Goal: Check status: Check status

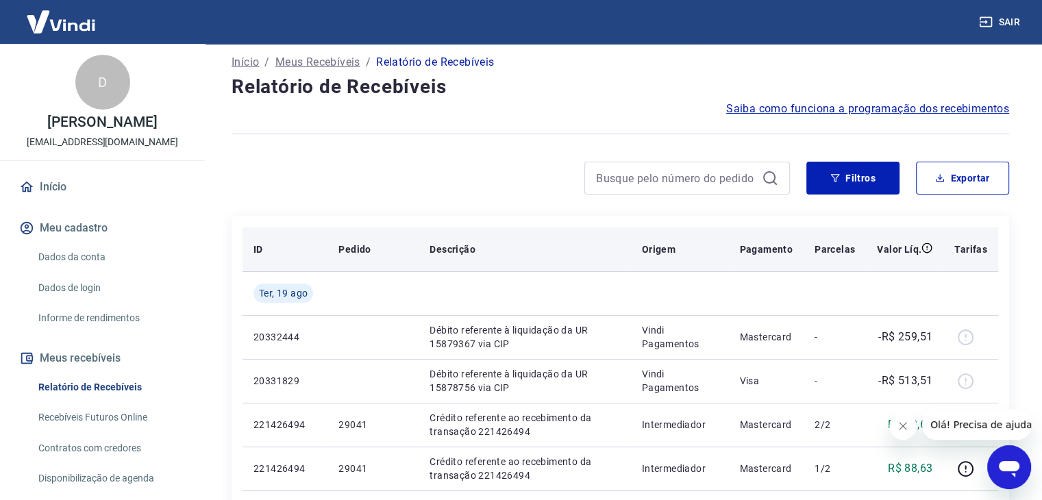
scroll to position [69, 0]
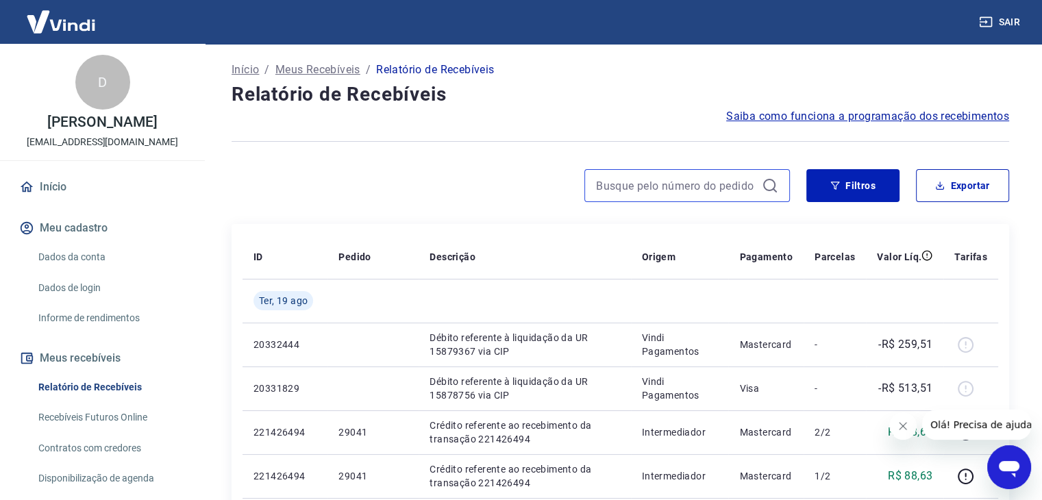
click at [636, 179] on input at bounding box center [676, 185] width 160 height 21
paste input "220798859"
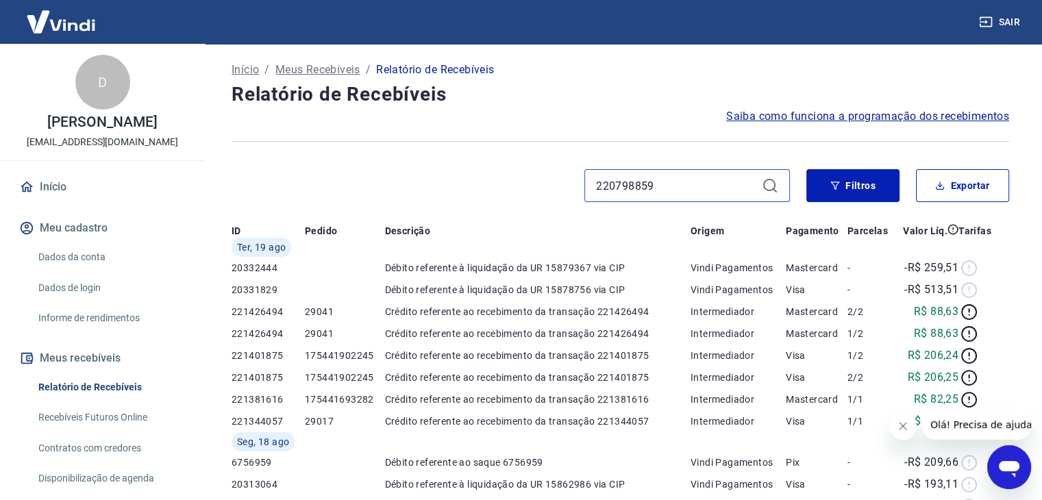
type input "220798859"
click at [772, 190] on div "Após o envio das liquidações aparecerem no Relatório de Recebíveis, elas podem …" at bounding box center [620, 433] width 811 height 917
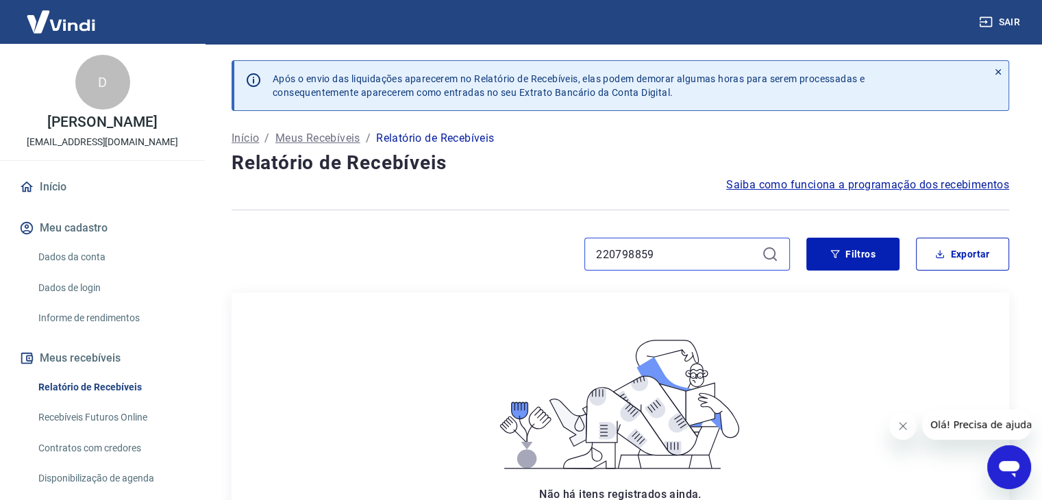
drag, startPoint x: 472, startPoint y: 245, endPoint x: 388, endPoint y: 236, distance: 84.8
click at [388, 236] on div "Após o envio das liquidações aparecerem no Relatório de Recebíveis, elas podem …" at bounding box center [620, 366] width 811 height 644
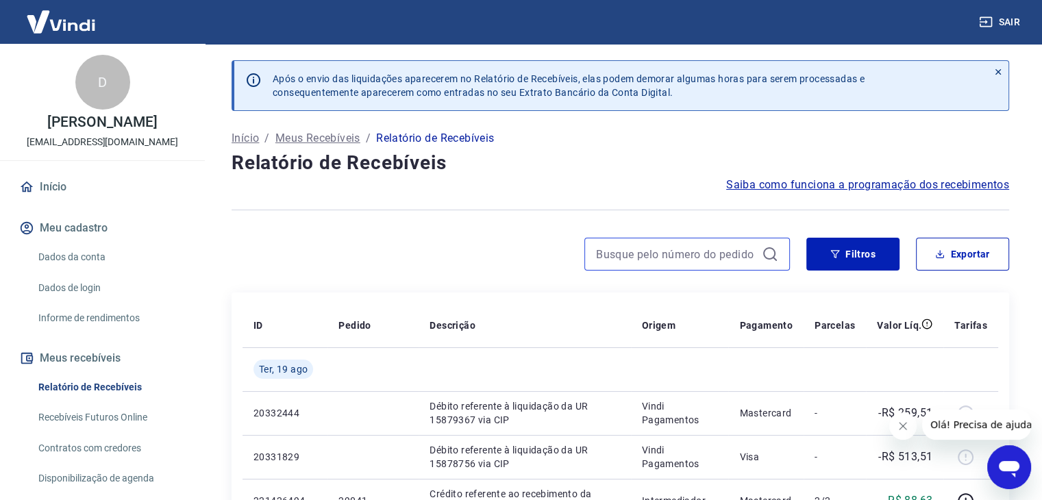
click at [637, 253] on input at bounding box center [676, 254] width 160 height 21
paste input "28911"
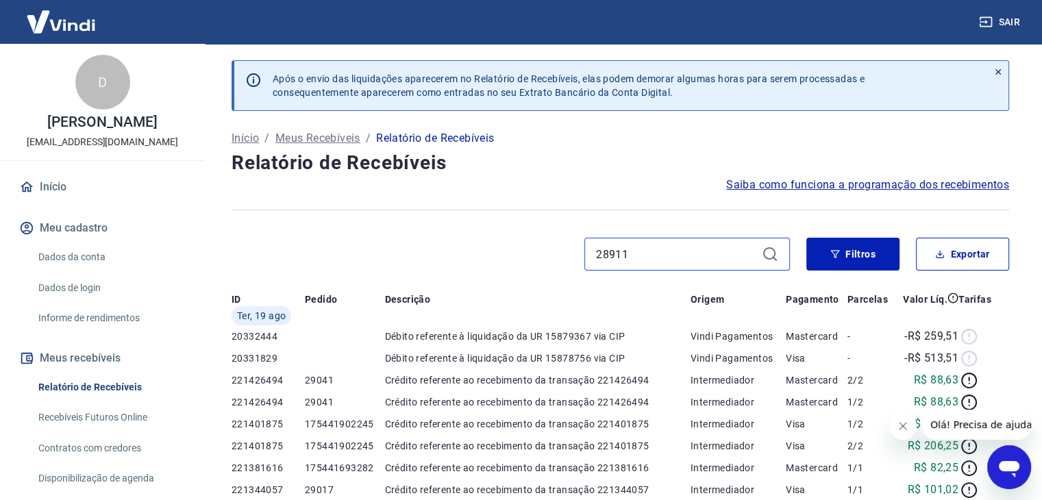
type input "28911"
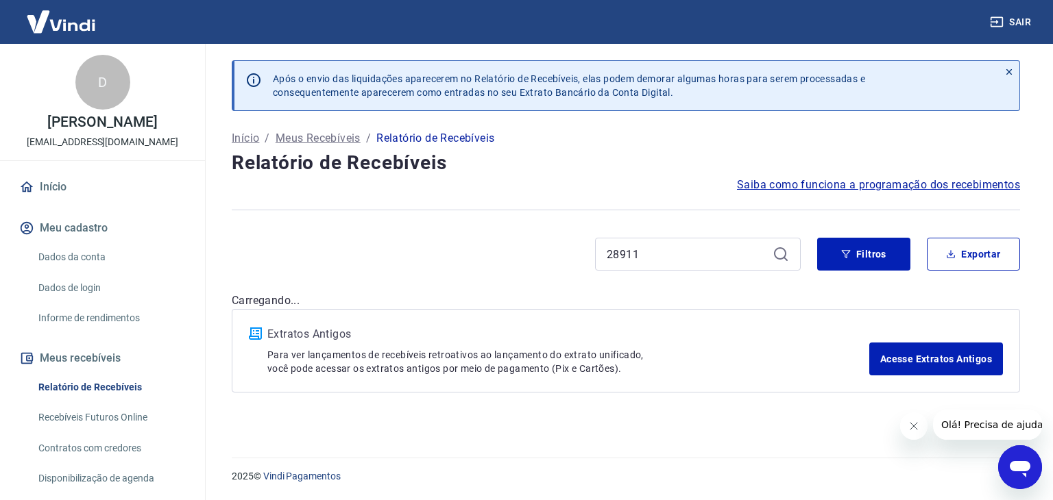
click at [770, 254] on div "28911" at bounding box center [698, 254] width 206 height 33
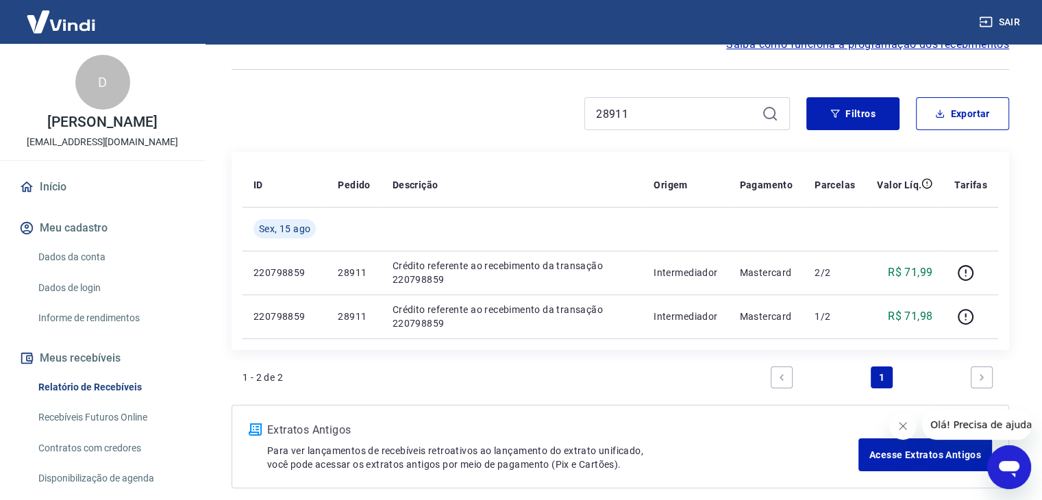
scroll to position [203, 0]
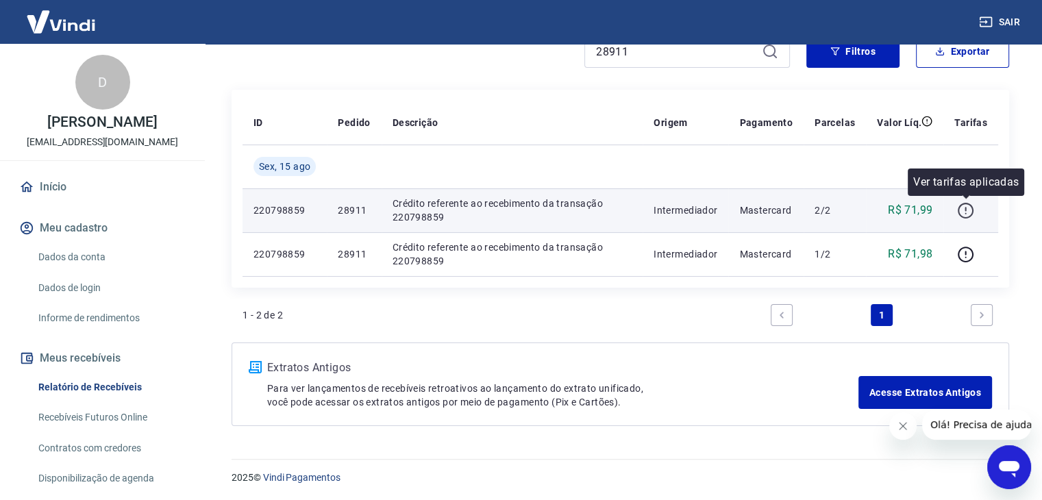
click at [968, 206] on icon "button" at bounding box center [965, 210] width 17 height 17
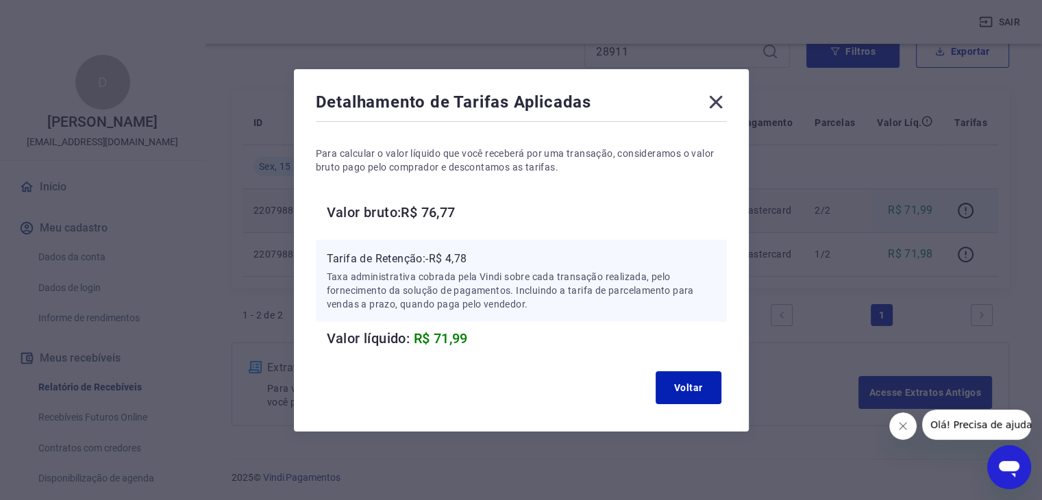
click at [718, 101] on icon at bounding box center [716, 102] width 22 height 22
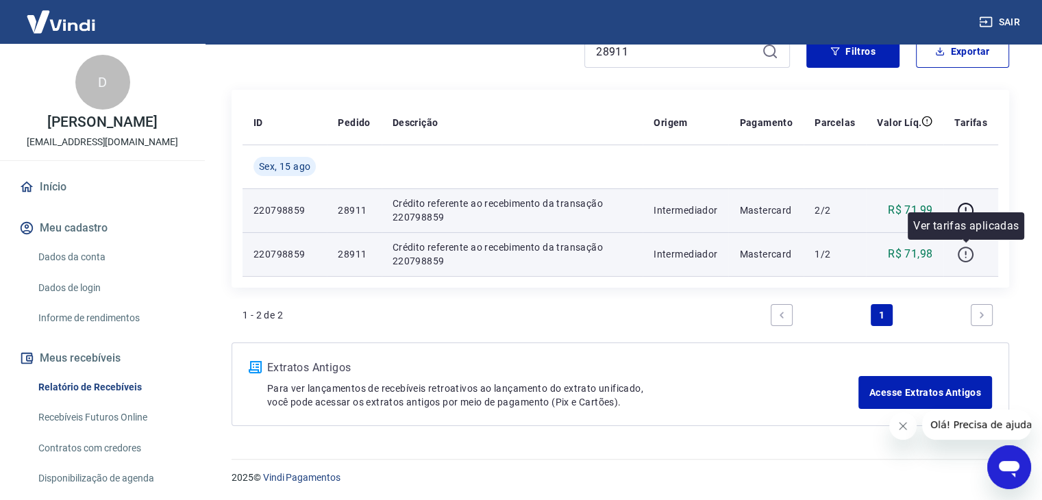
click at [964, 254] on icon "button" at bounding box center [965, 254] width 17 height 17
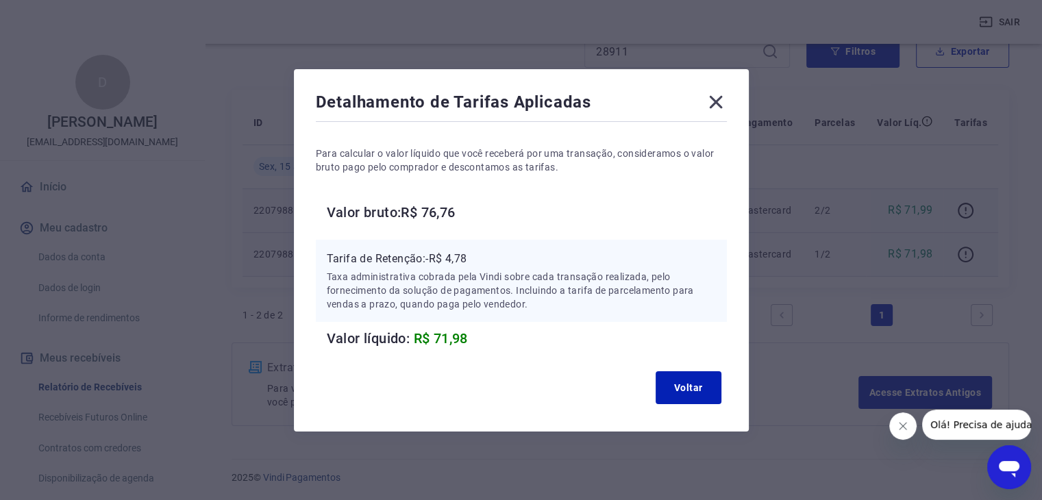
click at [721, 106] on icon at bounding box center [716, 102] width 22 height 22
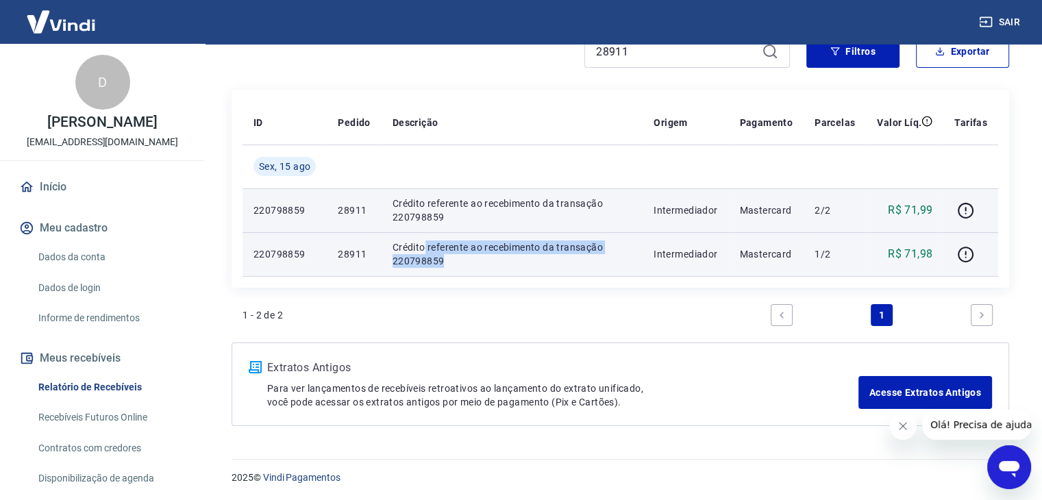
drag, startPoint x: 422, startPoint y: 243, endPoint x: 591, endPoint y: 259, distance: 169.4
click at [591, 259] on p "Crédito referente ao recebimento da transação 220798859" at bounding box center [512, 254] width 239 height 27
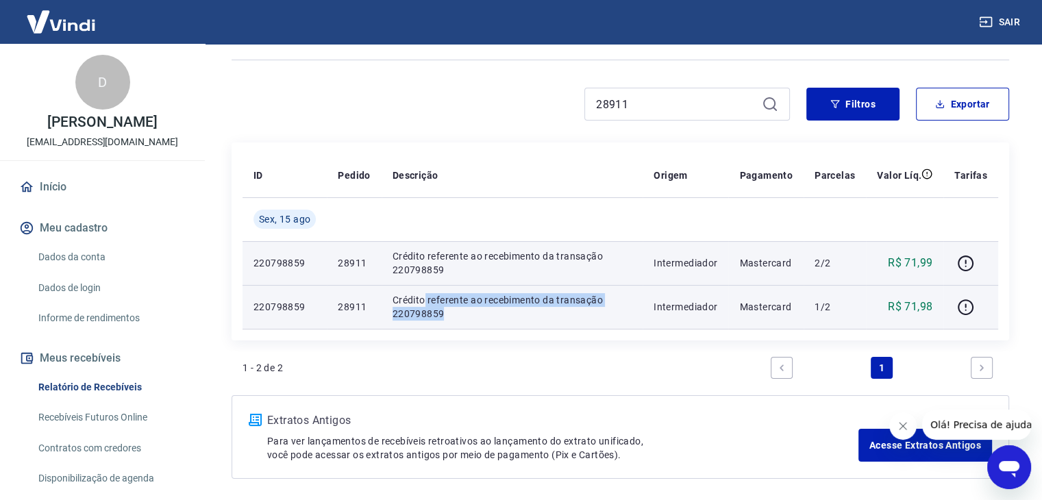
scroll to position [66, 0]
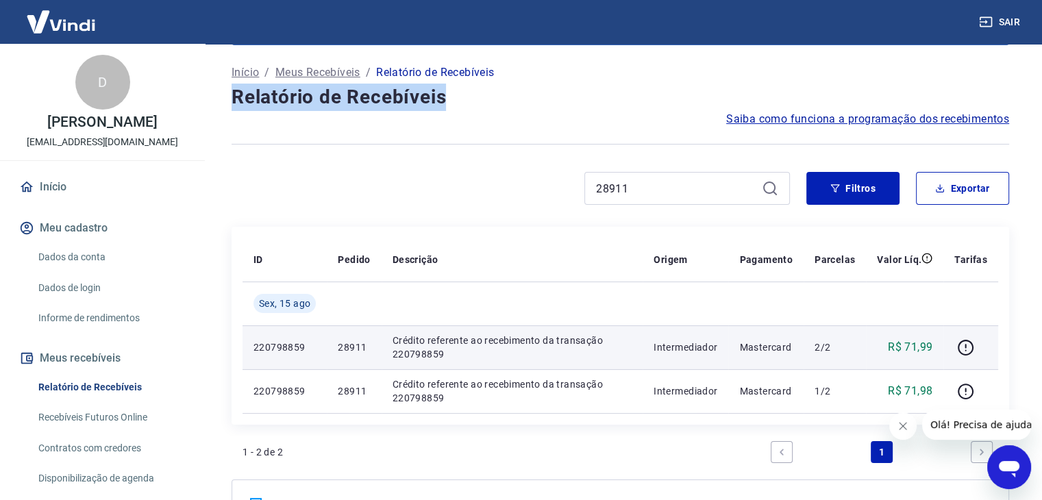
drag, startPoint x: 237, startPoint y: 95, endPoint x: 452, endPoint y: 99, distance: 215.2
click at [452, 99] on h4 "Relatório de Recebíveis" at bounding box center [621, 97] width 778 height 27
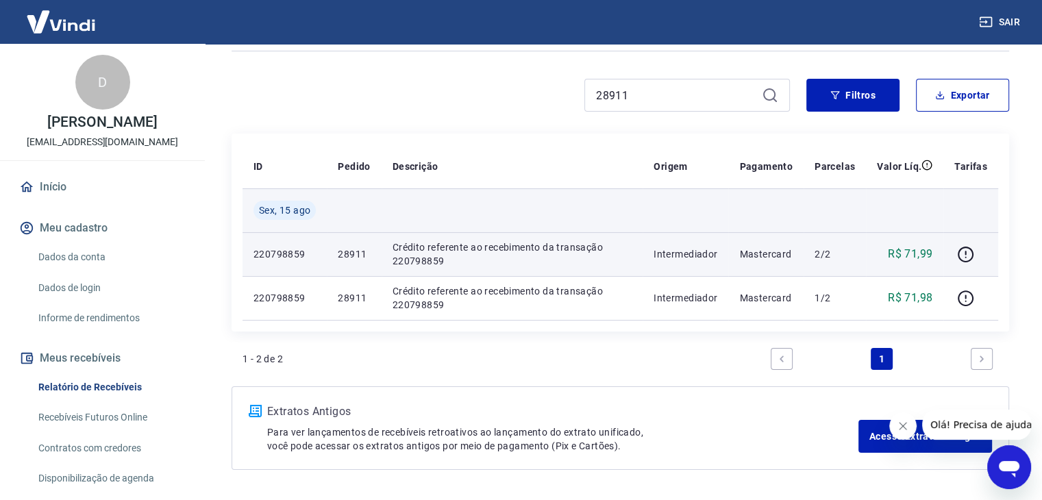
scroll to position [134, 0]
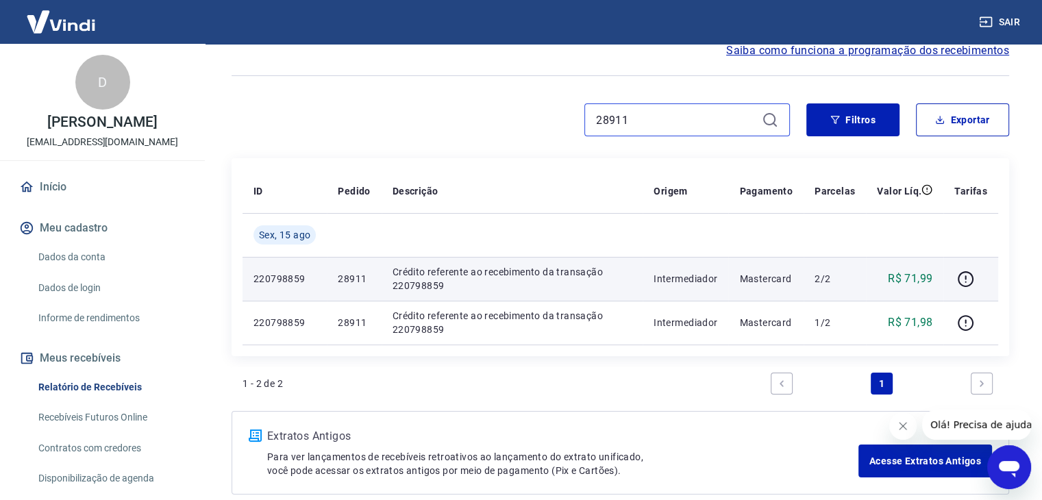
drag, startPoint x: 668, startPoint y: 115, endPoint x: 414, endPoint y: 135, distance: 254.4
click at [414, 135] on div "28911" at bounding box center [511, 119] width 559 height 33
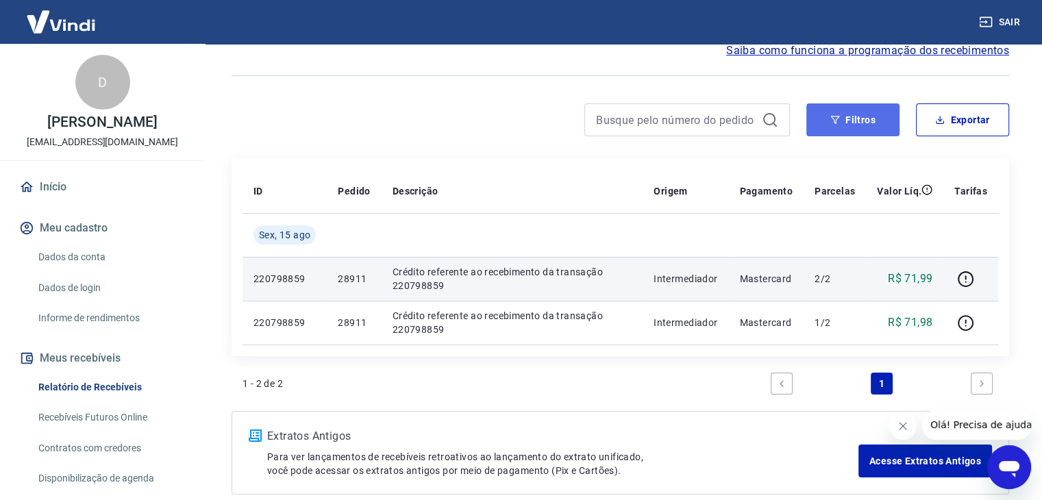
click at [853, 122] on button "Filtros" at bounding box center [853, 119] width 93 height 33
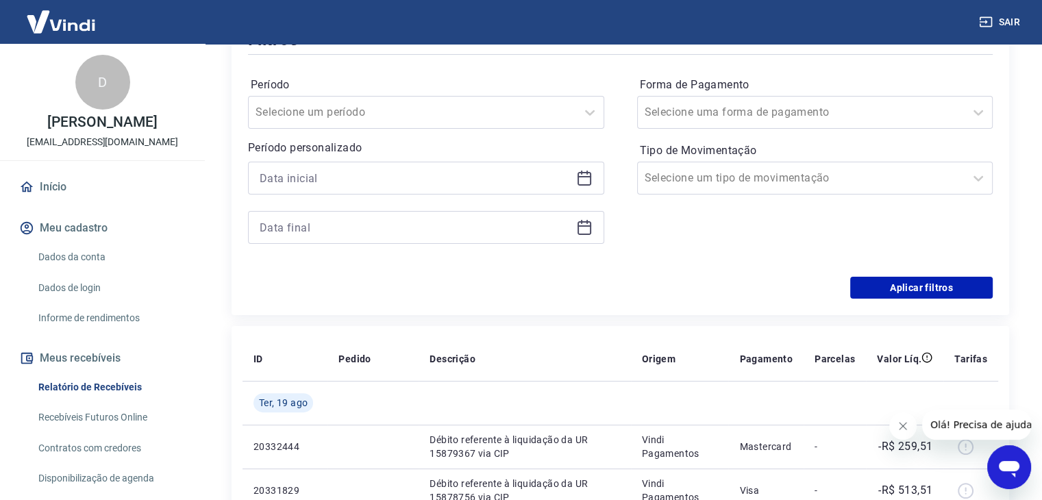
scroll to position [271, 0]
click at [380, 110] on div at bounding box center [413, 111] width 314 height 19
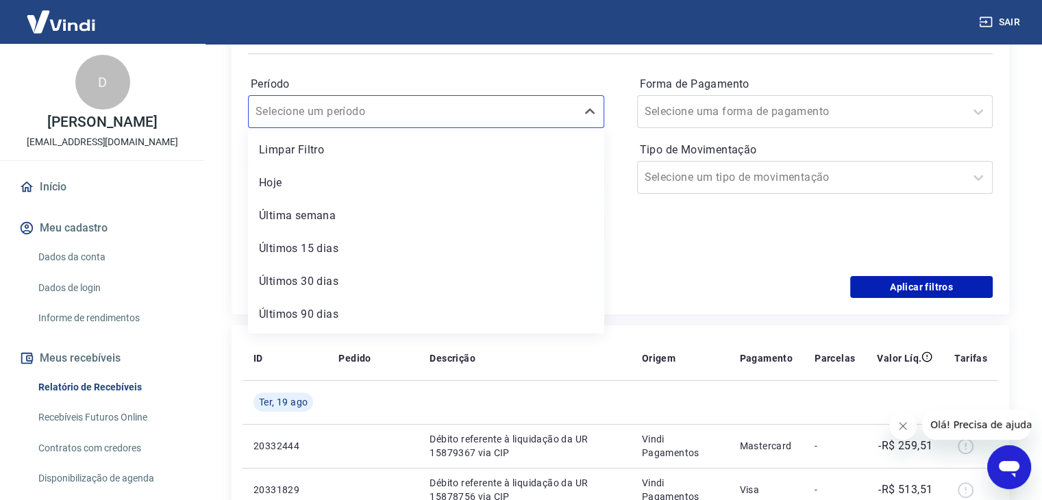
drag, startPoint x: 681, startPoint y: 232, endPoint x: 671, endPoint y: 225, distance: 12.7
click at [681, 232] on div "Forma de Pagamento Selecione uma forma de pagamento Tipo de Movimentação Seleci…" at bounding box center [815, 166] width 356 height 186
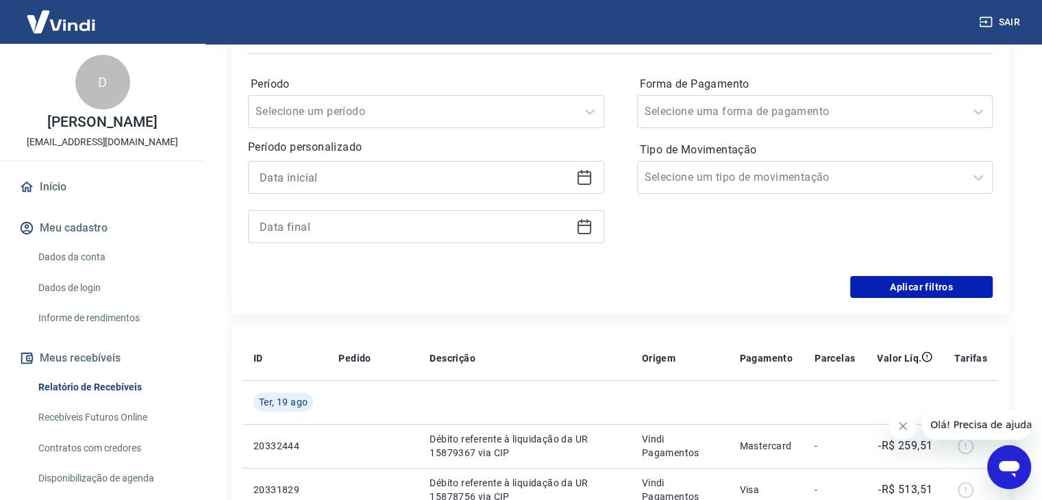
click at [584, 176] on icon at bounding box center [585, 175] width 14 height 1
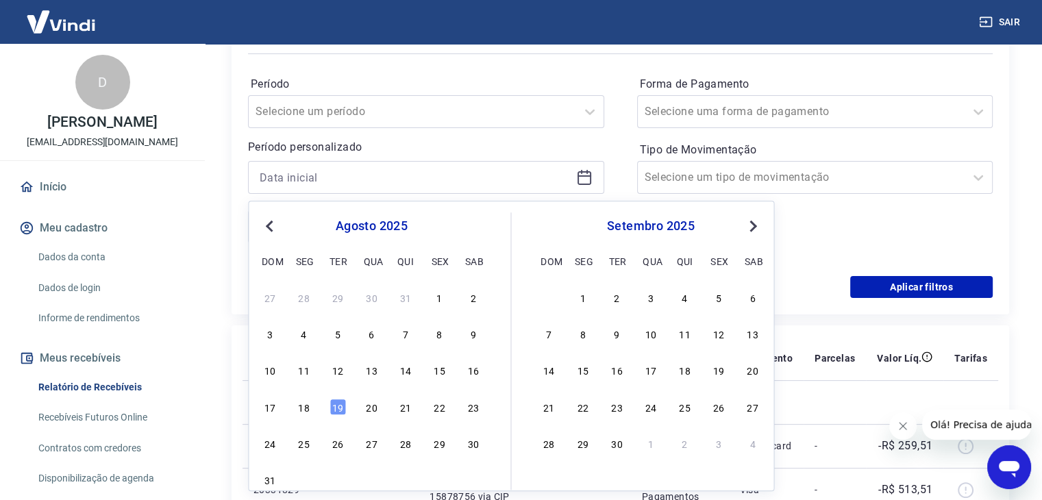
drag, startPoint x: 443, startPoint y: 365, endPoint x: 608, endPoint y: 264, distance: 193.8
click at [443, 365] on div "15" at bounding box center [439, 371] width 16 height 16
type input "[DATE]"
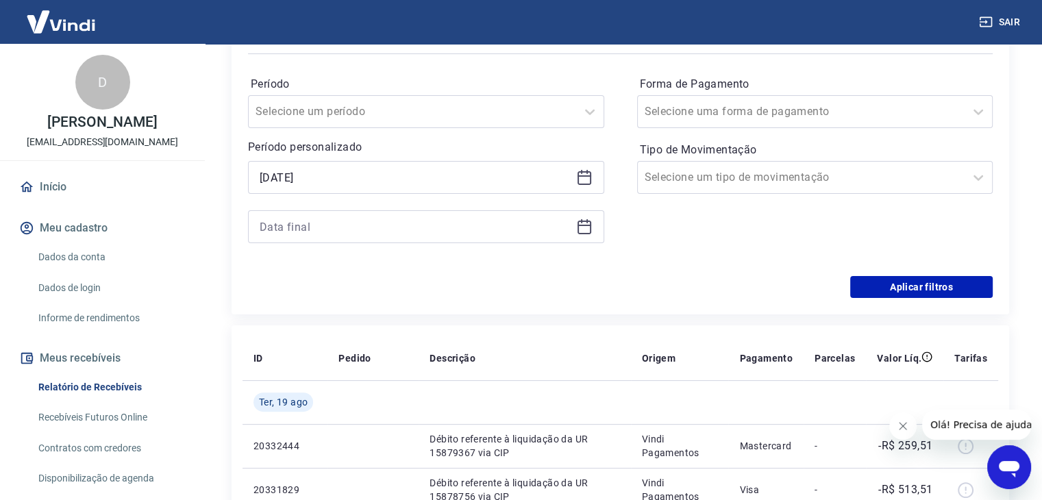
click at [583, 230] on icon at bounding box center [584, 227] width 16 height 16
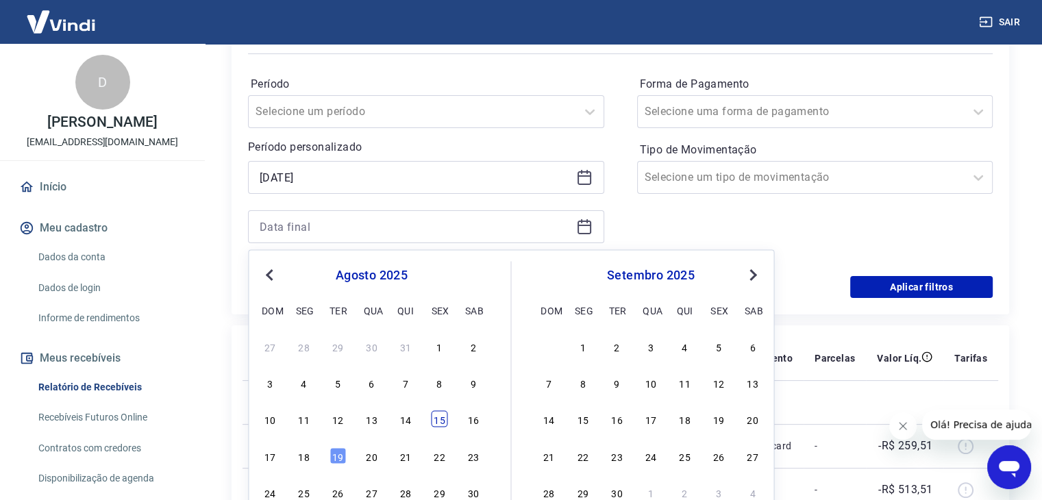
click at [444, 418] on div "15" at bounding box center [439, 419] width 16 height 16
type input "[DATE]"
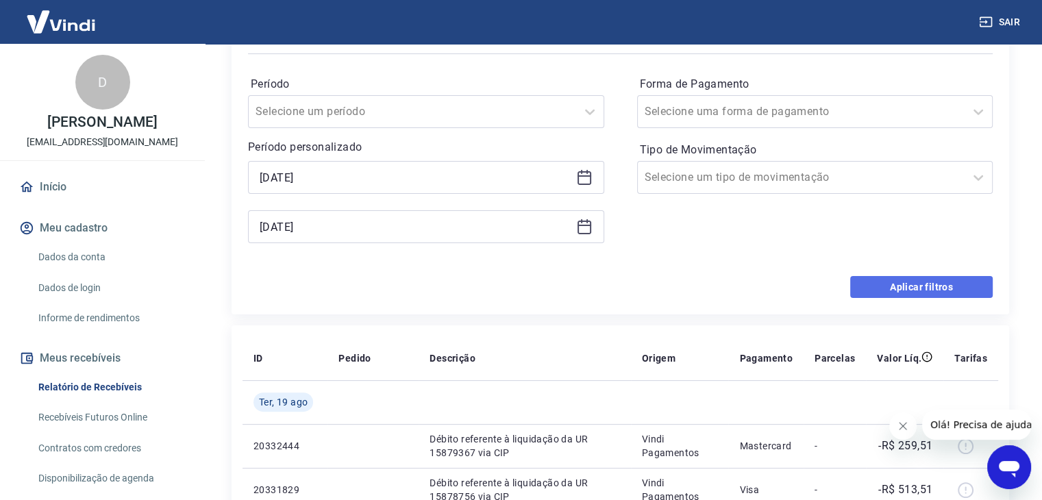
click at [883, 285] on button "Aplicar filtros" at bounding box center [922, 287] width 143 height 22
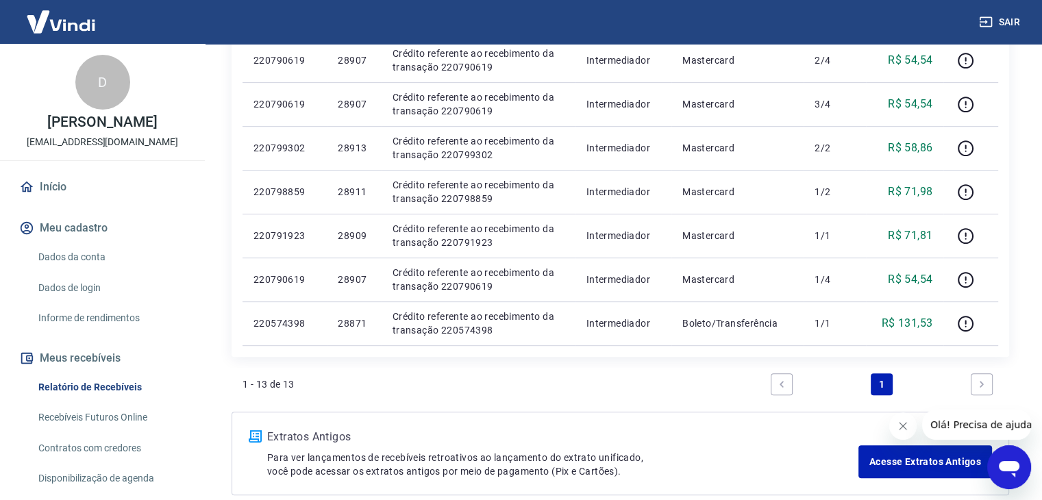
scroll to position [617, 0]
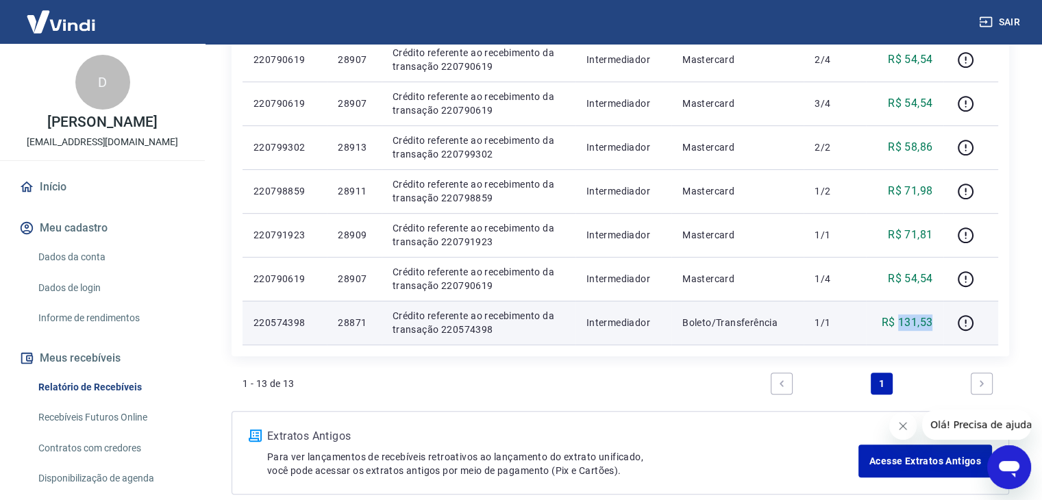
drag, startPoint x: 898, startPoint y: 318, endPoint x: 913, endPoint y: 294, distance: 28.3
click at [932, 316] on p "R$ 131,53" at bounding box center [907, 323] width 51 height 16
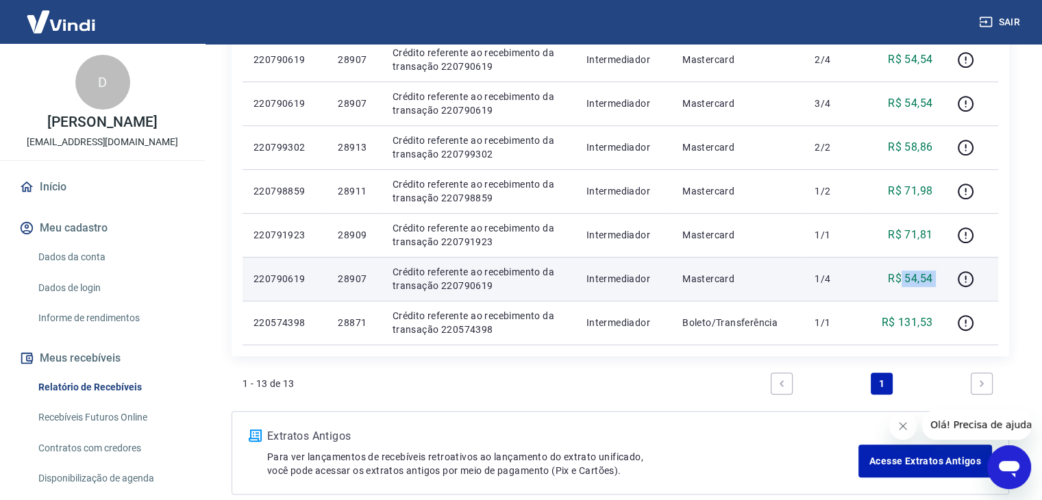
drag, startPoint x: 916, startPoint y: 276, endPoint x: 944, endPoint y: 274, distance: 28.9
click at [944, 274] on tr "220790619 28907 Crédito referente ao recebimento da transação 220790619 Interme…" at bounding box center [621, 279] width 756 height 44
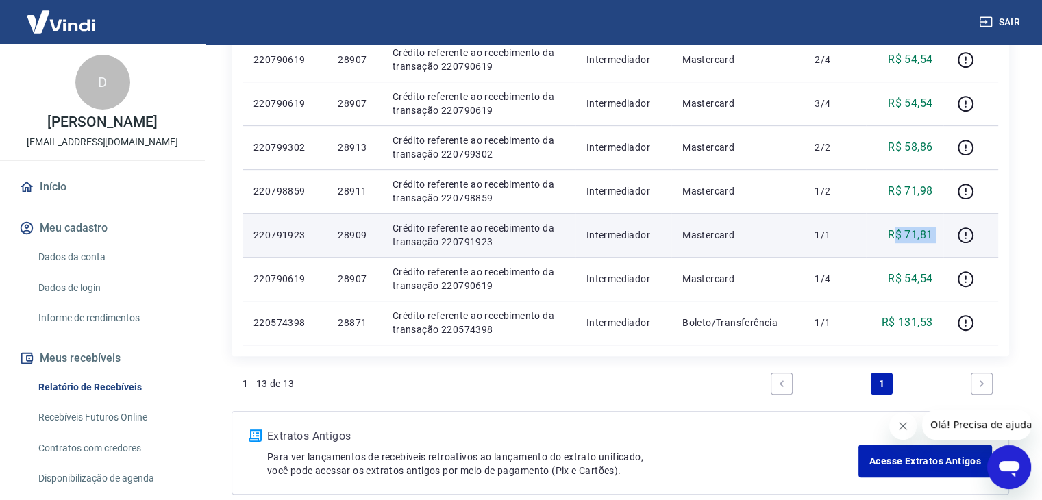
drag, startPoint x: 896, startPoint y: 239, endPoint x: 913, endPoint y: 199, distance: 42.4
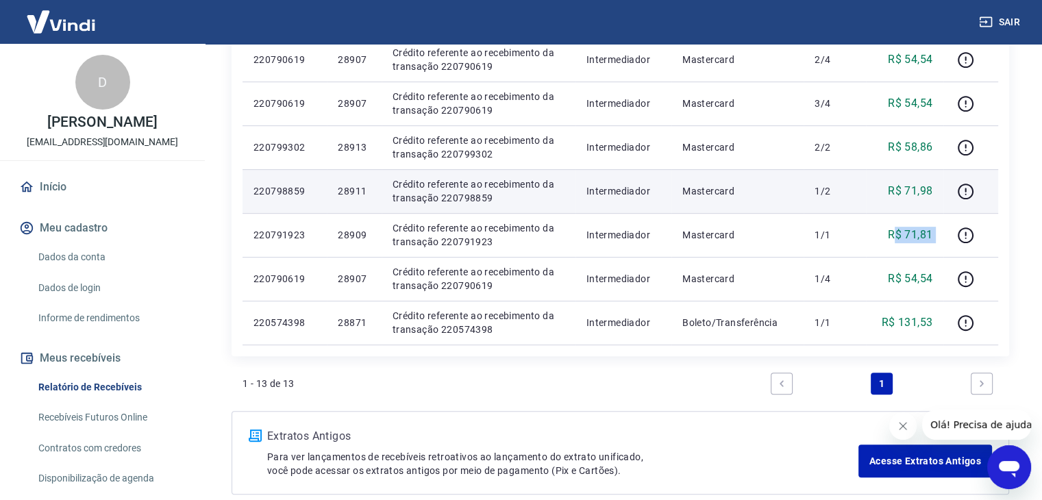
click at [949, 231] on tr "220791923 28909 Crédito referente ao recebimento da transação 220791923 Interme…" at bounding box center [621, 235] width 756 height 44
drag, startPoint x: 908, startPoint y: 180, endPoint x: 907, endPoint y: 198, distance: 17.9
click at [943, 187] on td "R$ 71,98" at bounding box center [904, 191] width 77 height 44
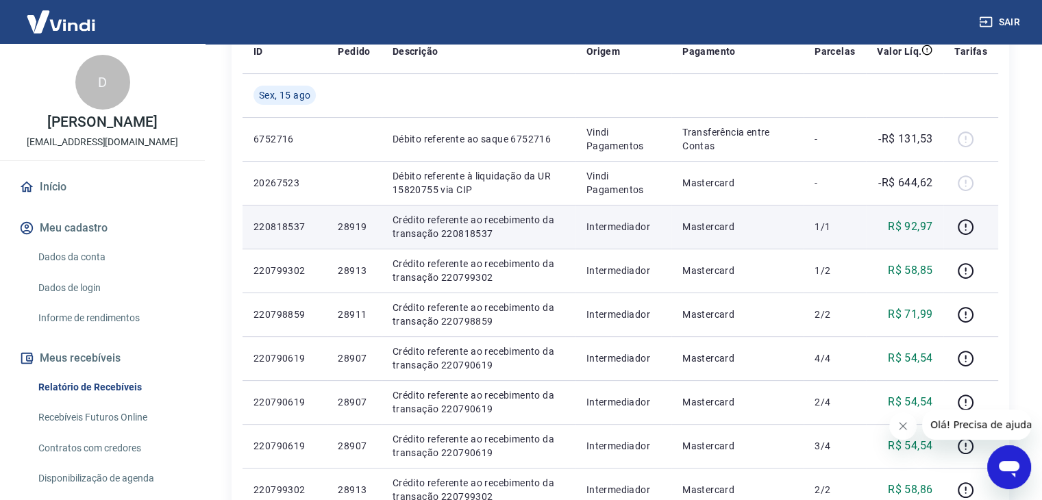
scroll to position [274, 0]
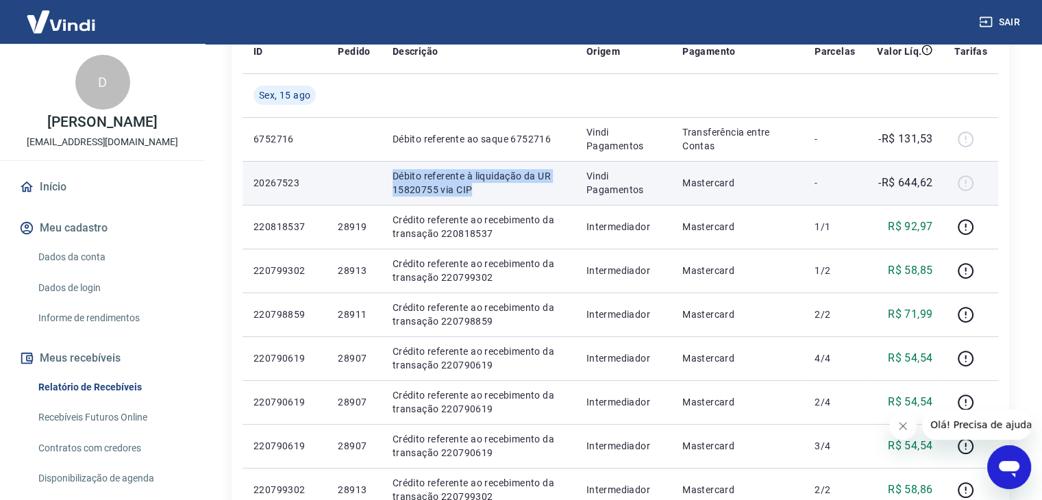
drag, startPoint x: 384, startPoint y: 180, endPoint x: 485, endPoint y: 187, distance: 101.7
click at [481, 187] on td "Débito referente à liquidação da UR 15820755 via CIP" at bounding box center [479, 183] width 194 height 44
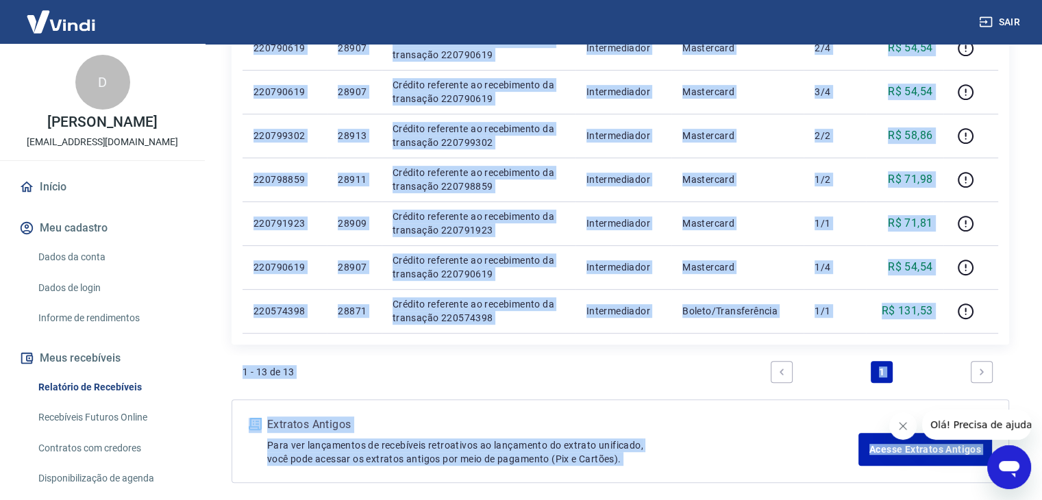
scroll to position [685, 0]
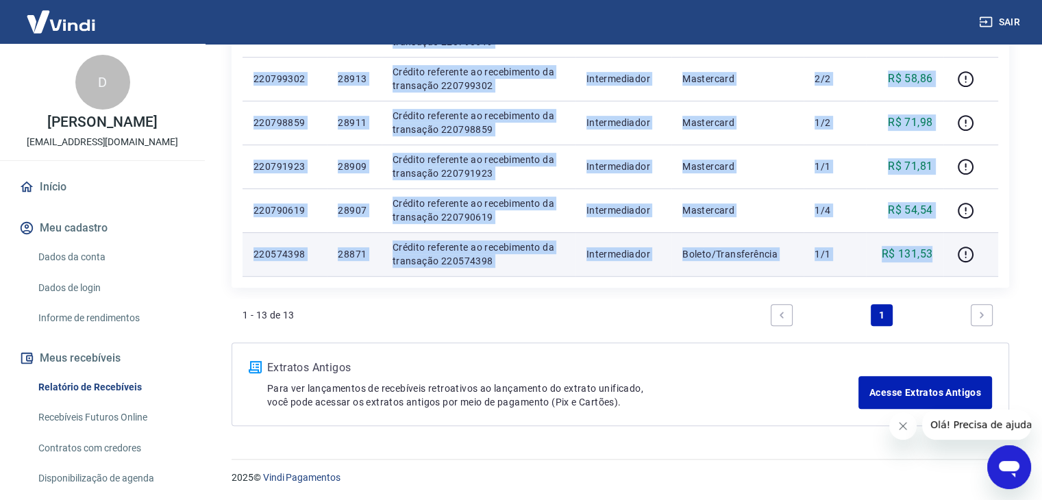
drag, startPoint x: 885, startPoint y: 220, endPoint x: 936, endPoint y: 257, distance: 63.3
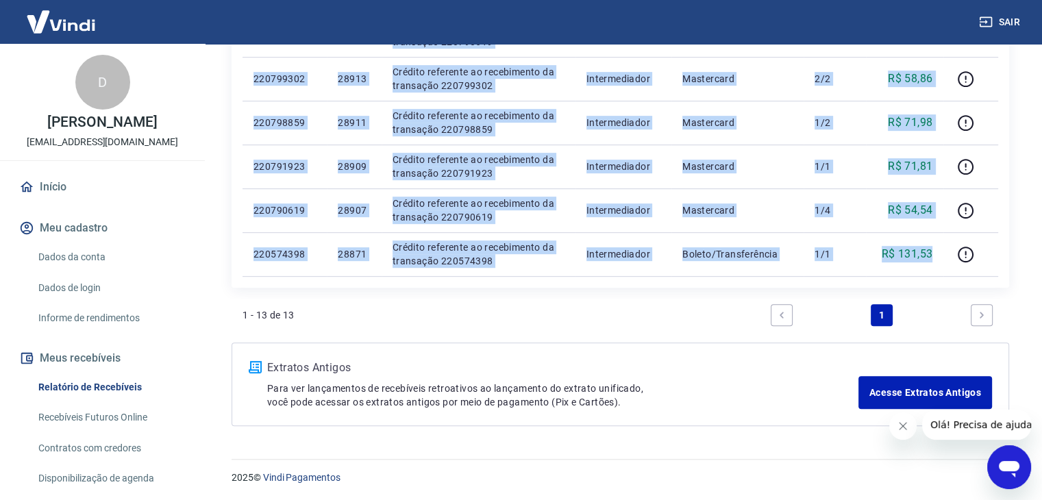
copy tbody "L$ 85,67 302706141 51698 Ipsumdo sitametco ad elitseddoei te incididun 52180227…"
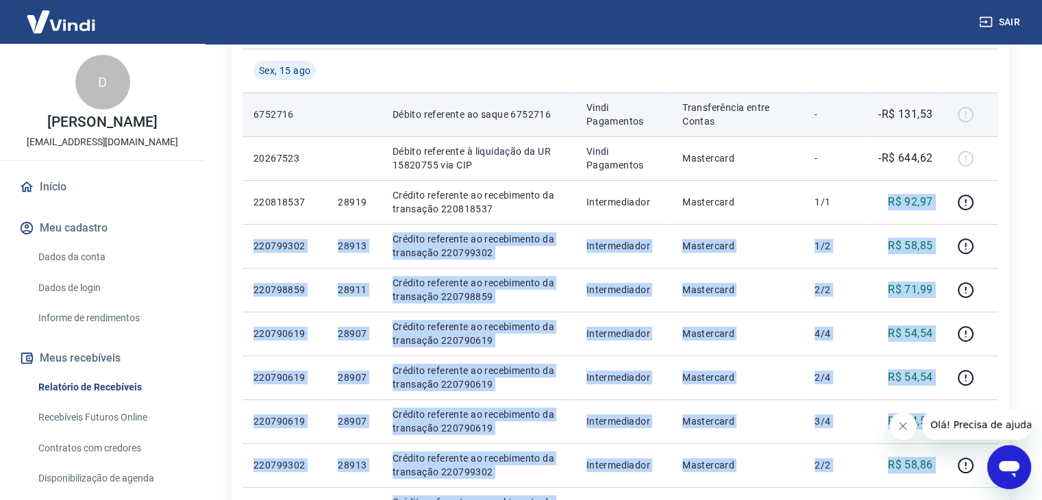
scroll to position [274, 0]
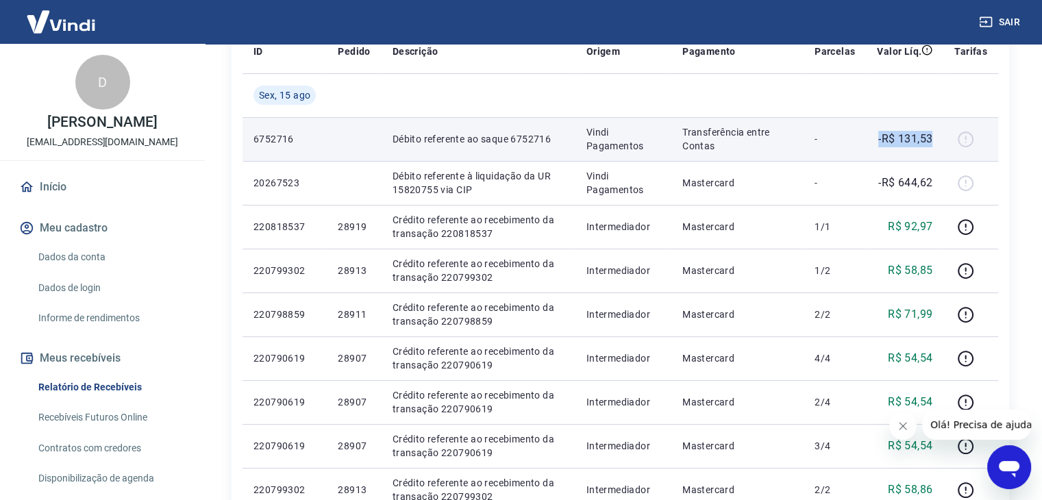
drag, startPoint x: 872, startPoint y: 138, endPoint x: 931, endPoint y: 143, distance: 59.2
click at [931, 143] on td "-R$ 131,53" at bounding box center [904, 139] width 77 height 44
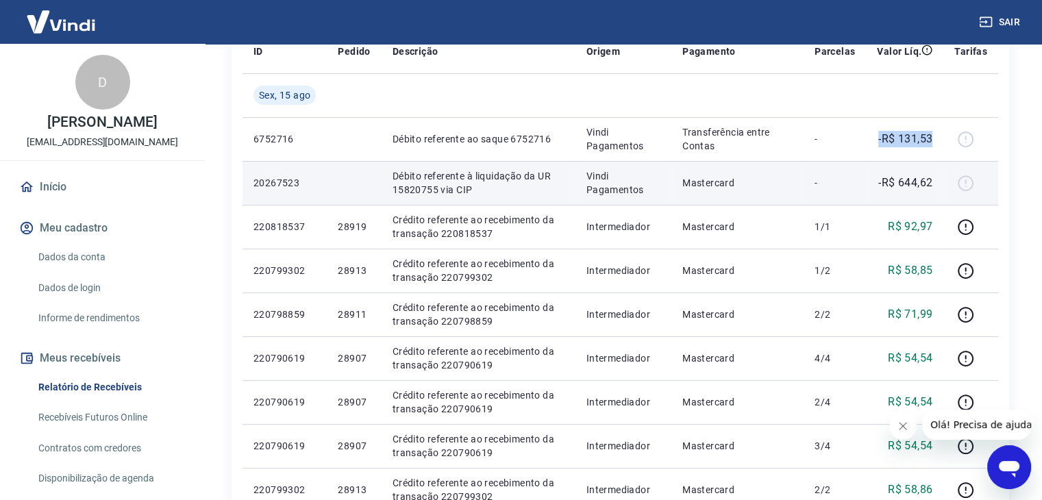
copy p "-R$ 131,53"
drag, startPoint x: 875, startPoint y: 175, endPoint x: 932, endPoint y: 178, distance: 57.0
click at [932, 178] on td "-R$ 644,62" at bounding box center [904, 183] width 77 height 44
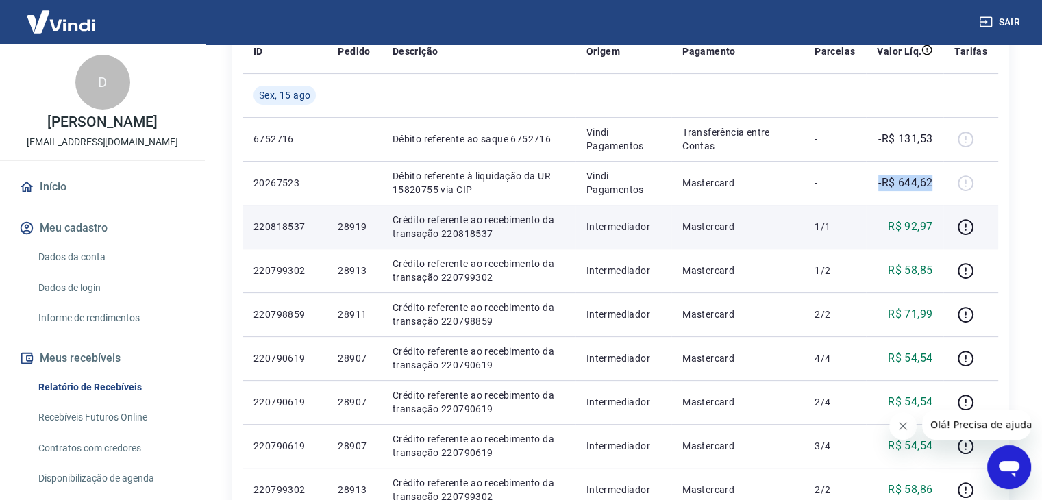
copy p "-R$ 644,62"
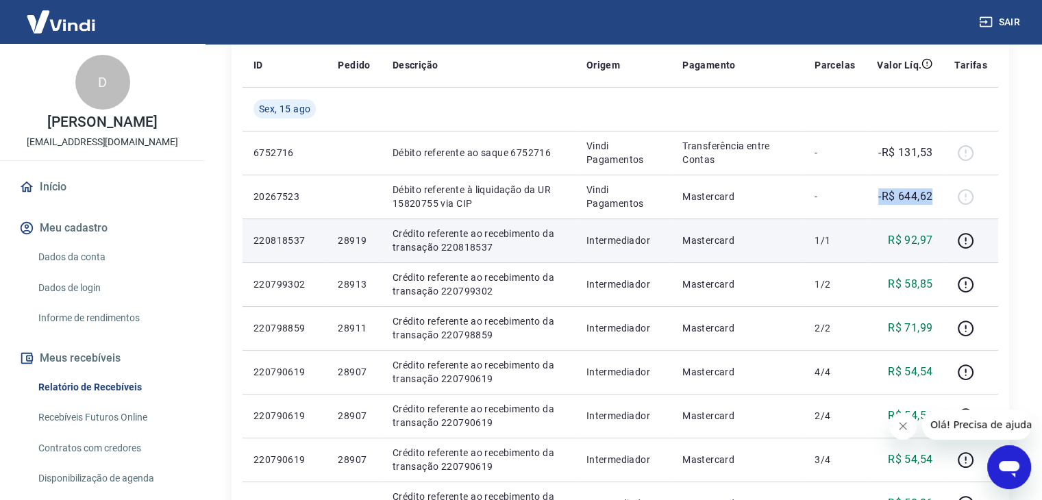
scroll to position [206, 0]
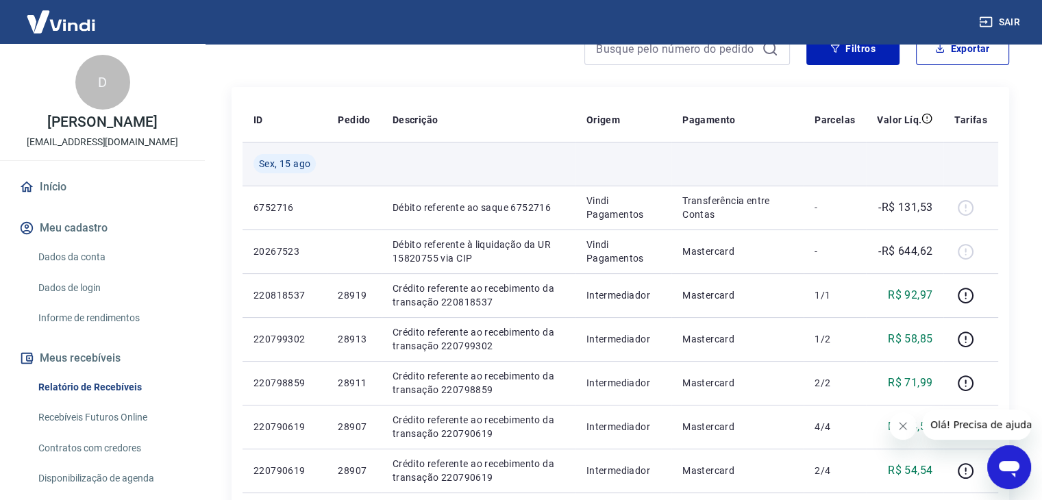
click at [909, 149] on td at bounding box center [904, 164] width 77 height 44
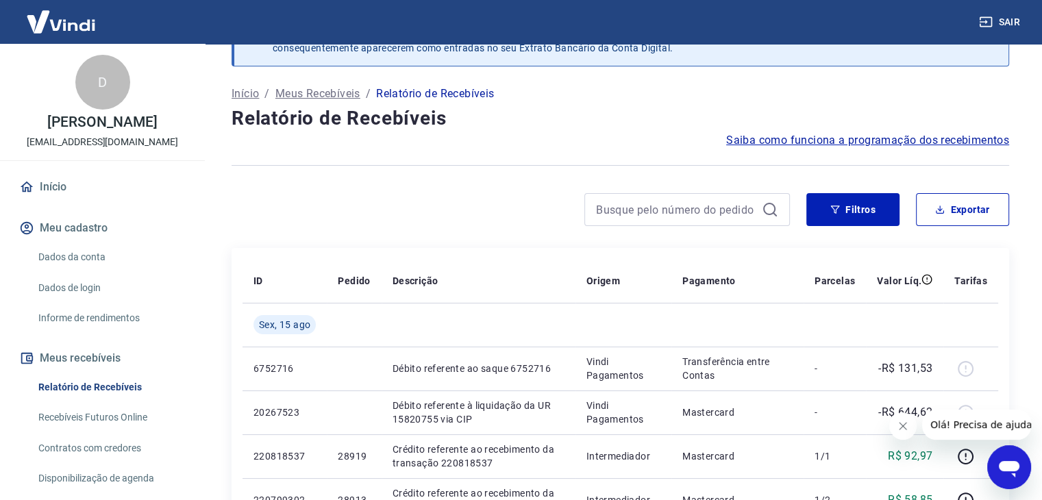
scroll to position [69, 0]
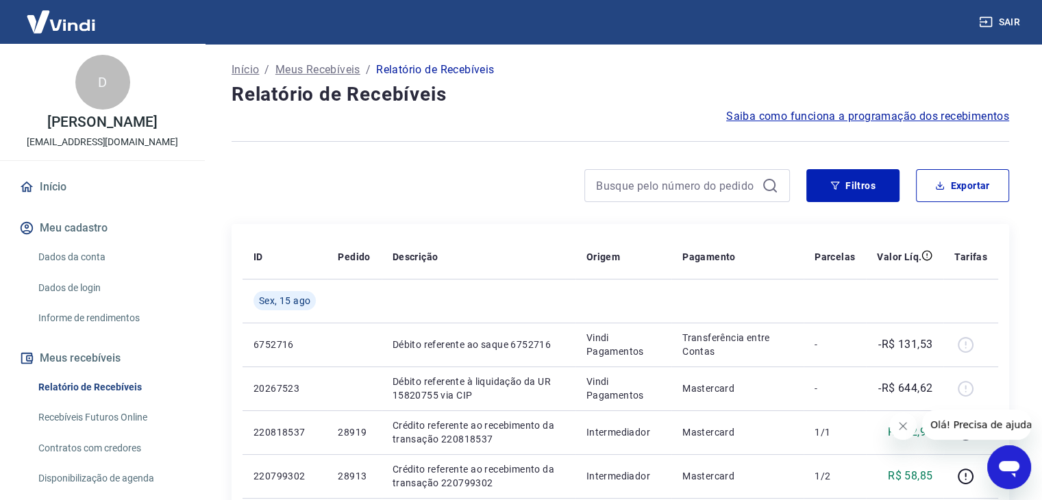
click at [443, 157] on div at bounding box center [621, 142] width 778 height 34
click at [851, 184] on button "Filtros" at bounding box center [853, 185] width 93 height 33
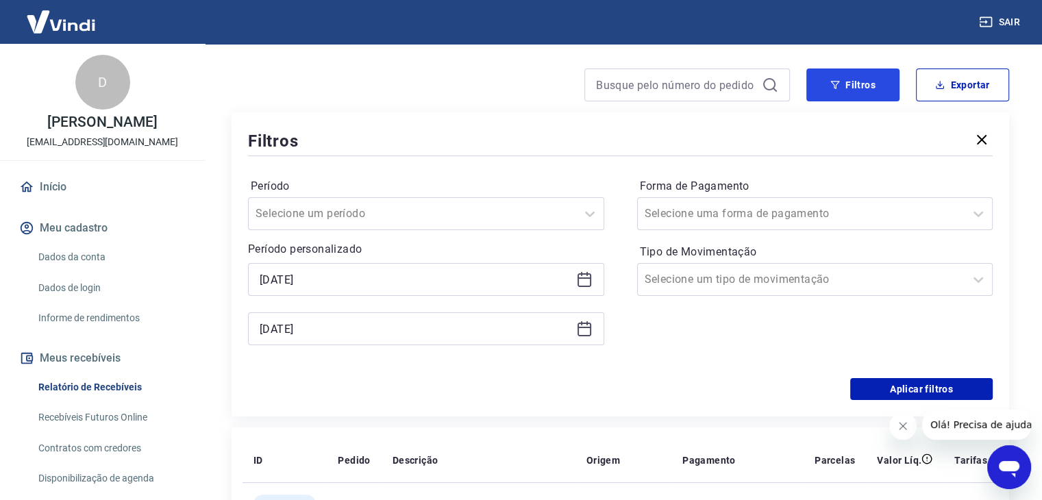
scroll to position [137, 0]
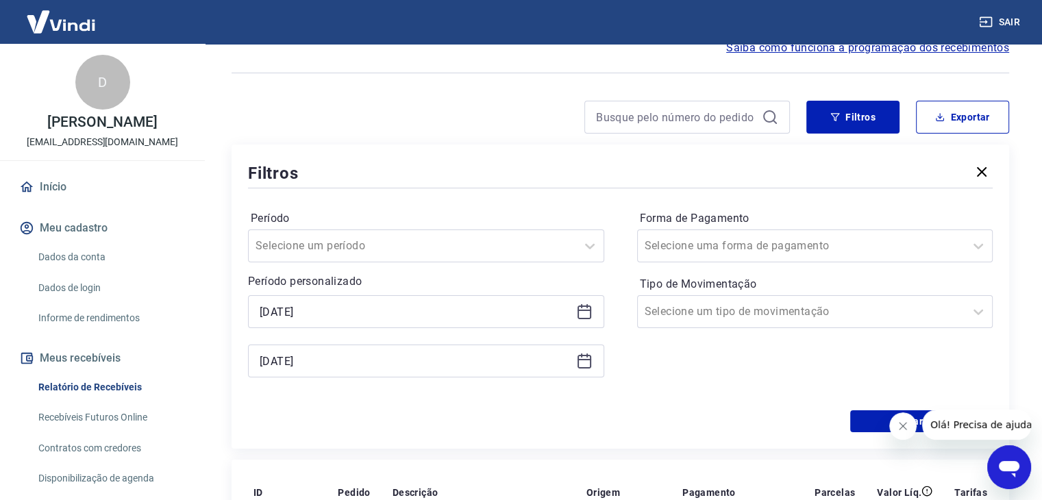
click at [576, 313] on icon at bounding box center [584, 312] width 16 height 16
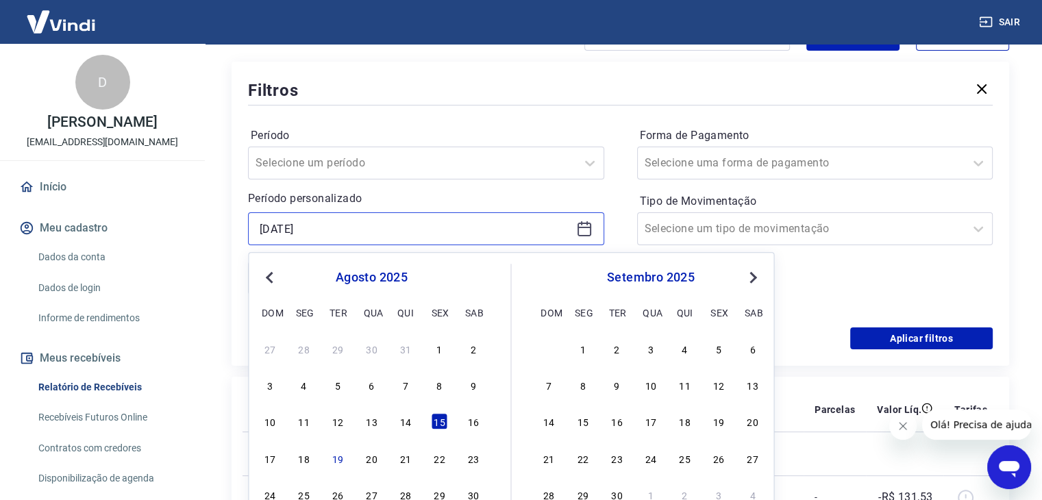
scroll to position [274, 0]
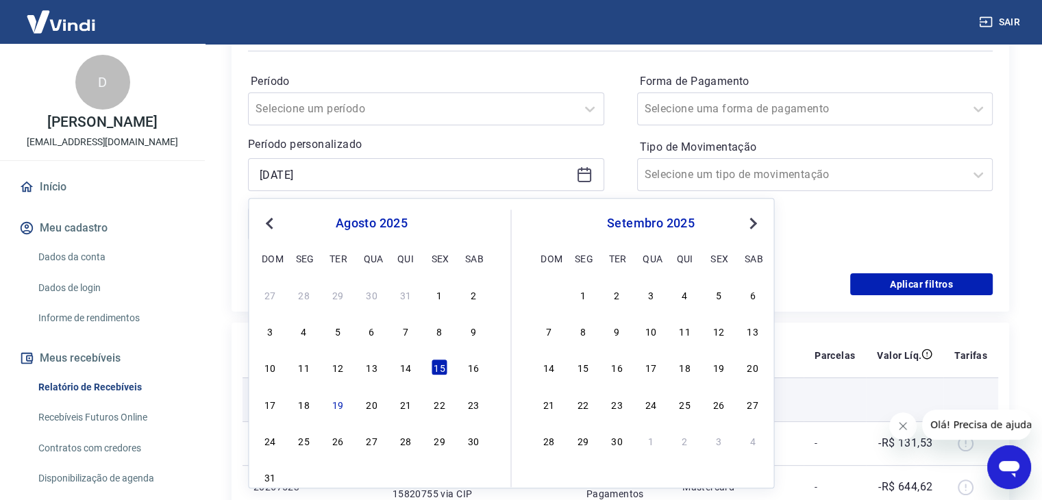
click at [340, 402] on div "19" at bounding box center [338, 404] width 16 height 16
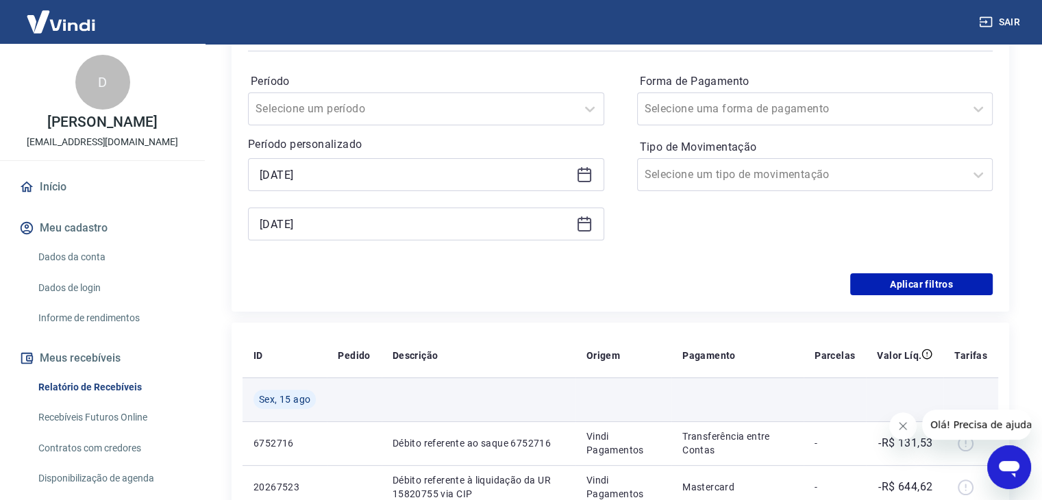
type input "[DATE]"
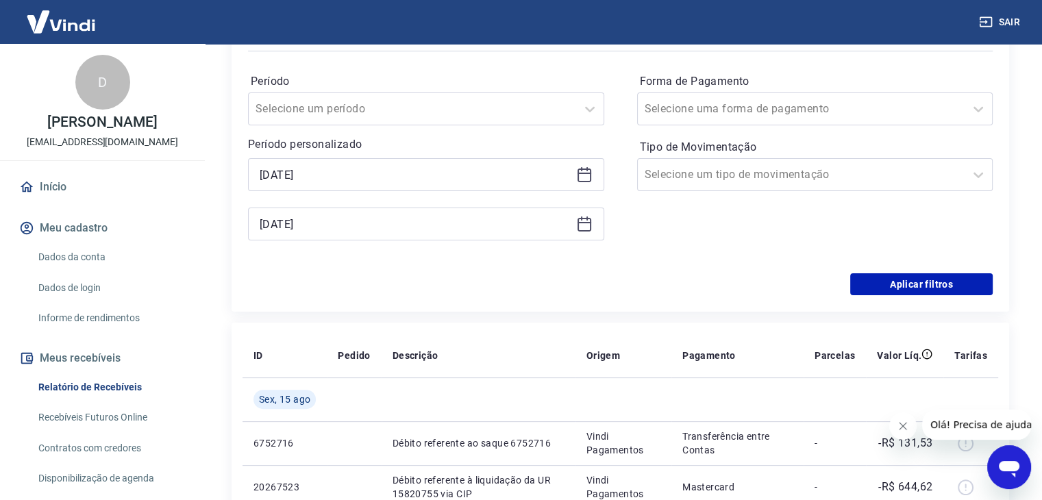
click at [584, 229] on icon at bounding box center [584, 224] width 16 height 16
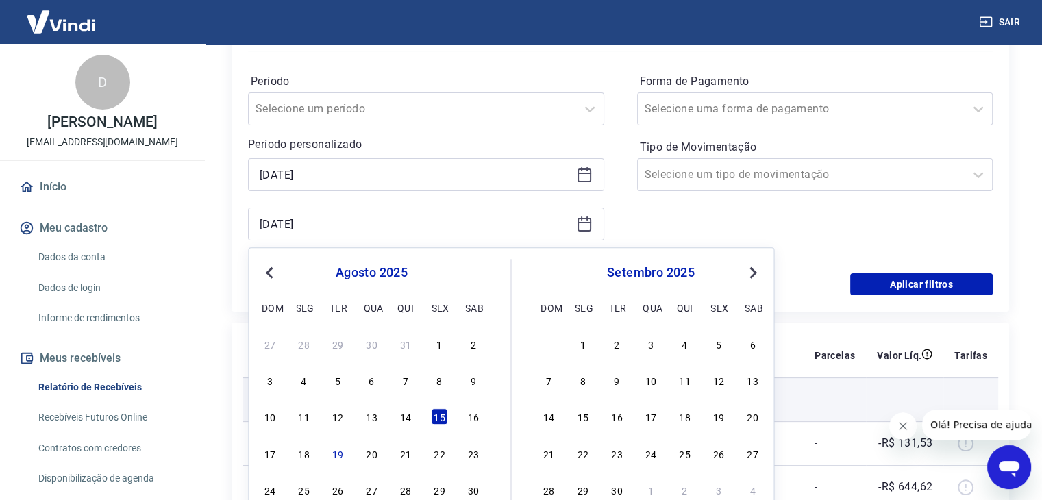
click at [341, 448] on div "19" at bounding box center [338, 453] width 16 height 16
type input "[DATE]"
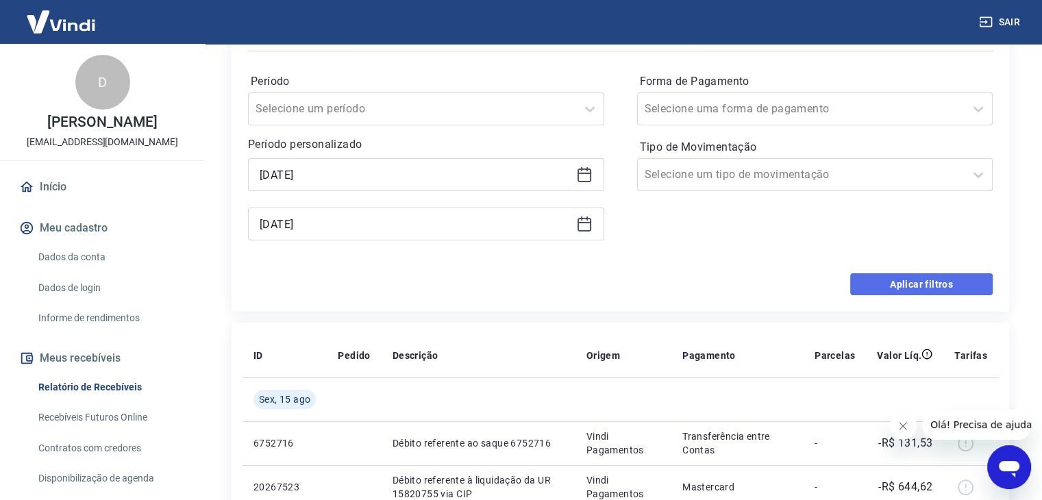
click at [908, 285] on button "Aplicar filtros" at bounding box center [922, 284] width 143 height 22
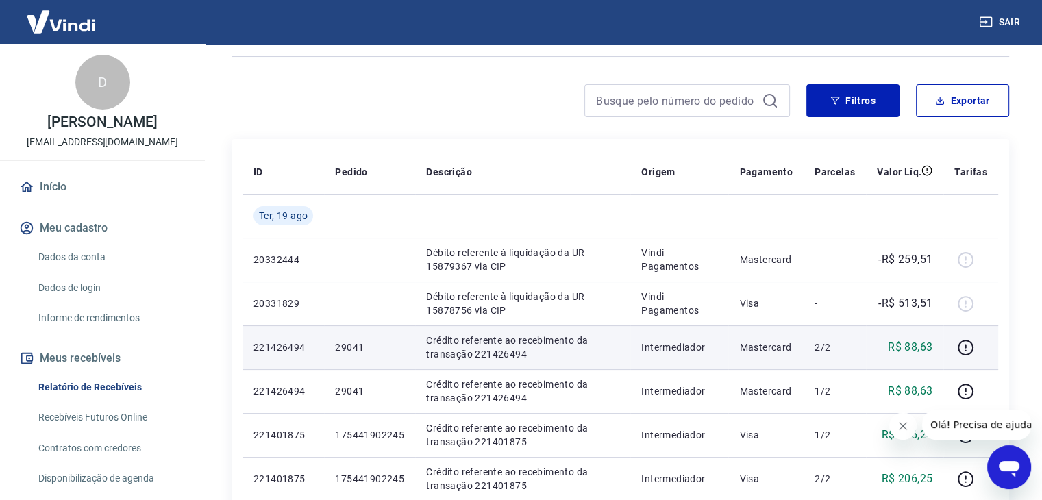
scroll to position [274, 0]
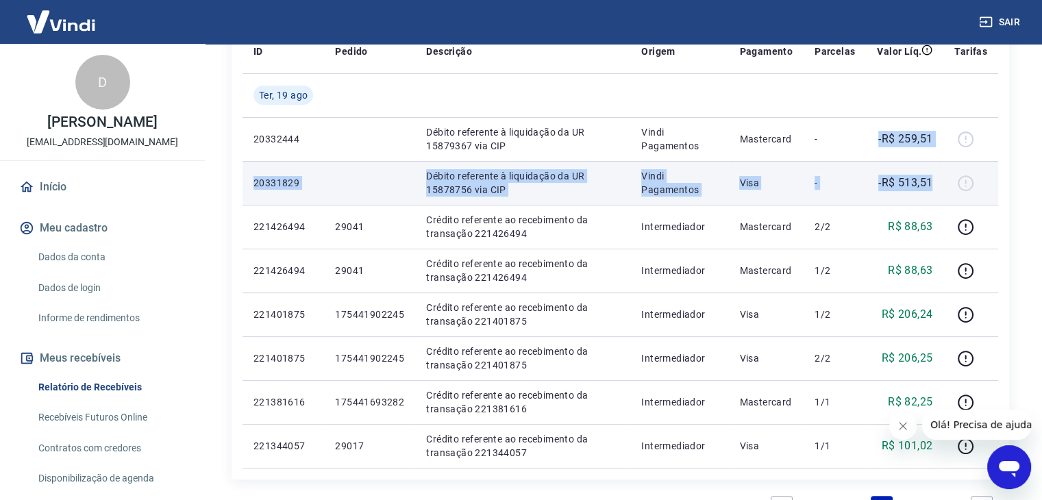
drag, startPoint x: 871, startPoint y: 136, endPoint x: 939, endPoint y: 180, distance: 81.2
click at [939, 180] on tbody "[DATE] 20332444 Débito referente à liquidação da UR 15879367 via CIP Vindi Paga…" at bounding box center [621, 270] width 756 height 395
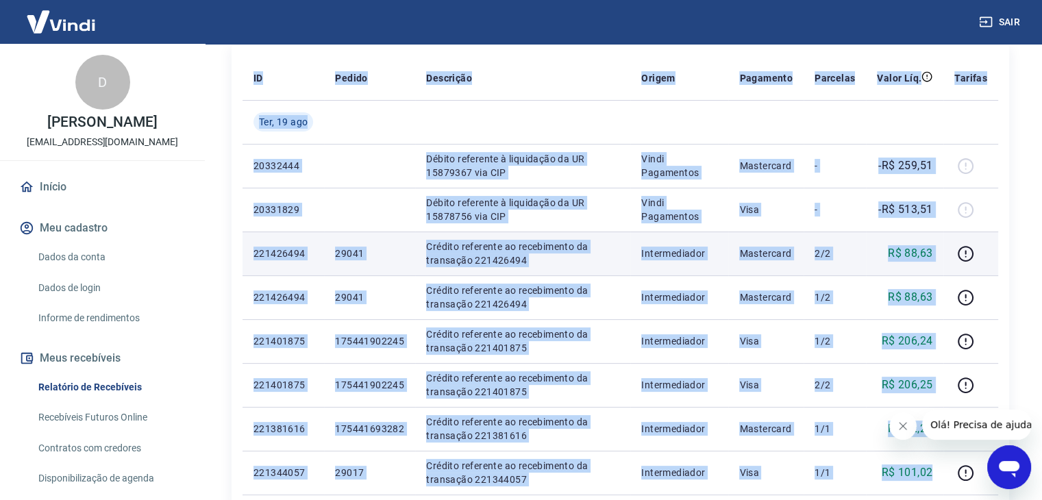
scroll to position [226, 0]
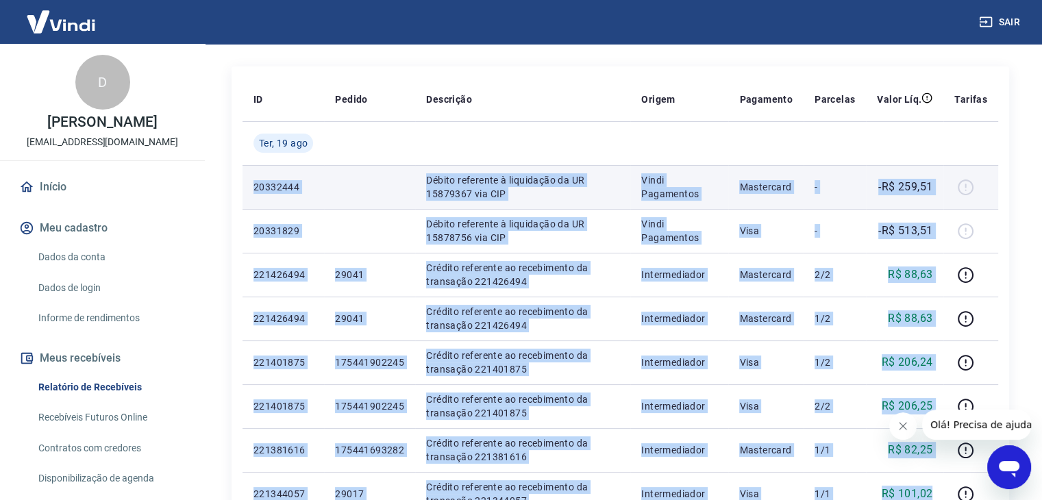
drag, startPoint x: 912, startPoint y: 308, endPoint x: 262, endPoint y: 183, distance: 662.3
click at [254, 178] on tbody "[DATE] 20332444 Débito referente à liquidação da UR 15879367 via CIP Vindi Paga…" at bounding box center [621, 318] width 756 height 395
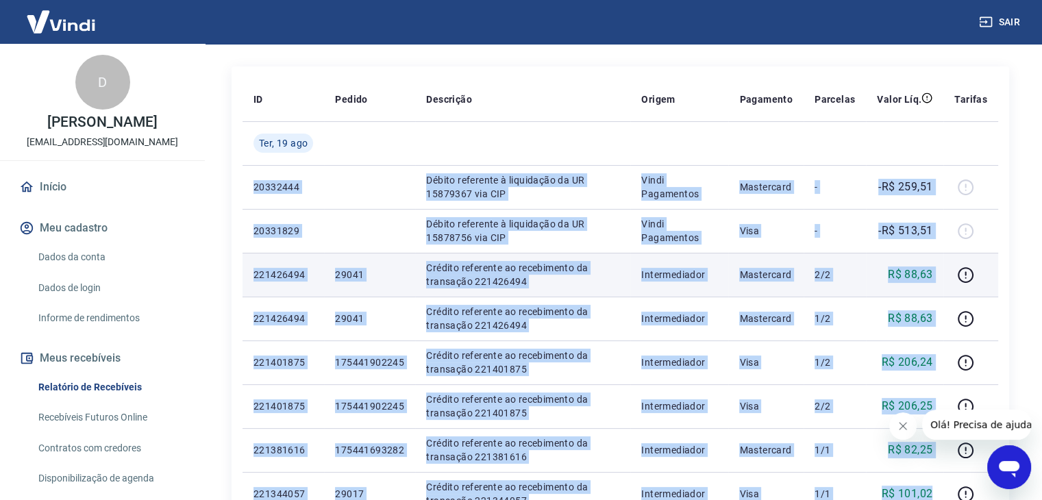
copy tbody "20332444 Débito referente à liquidação da UR 15879367 via CIP Vindi Pagamentos …"
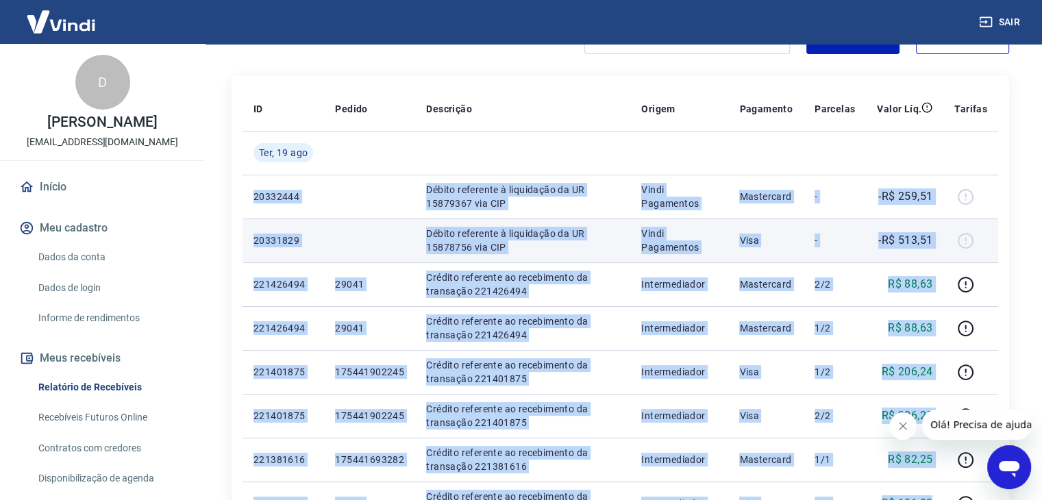
scroll to position [158, 0]
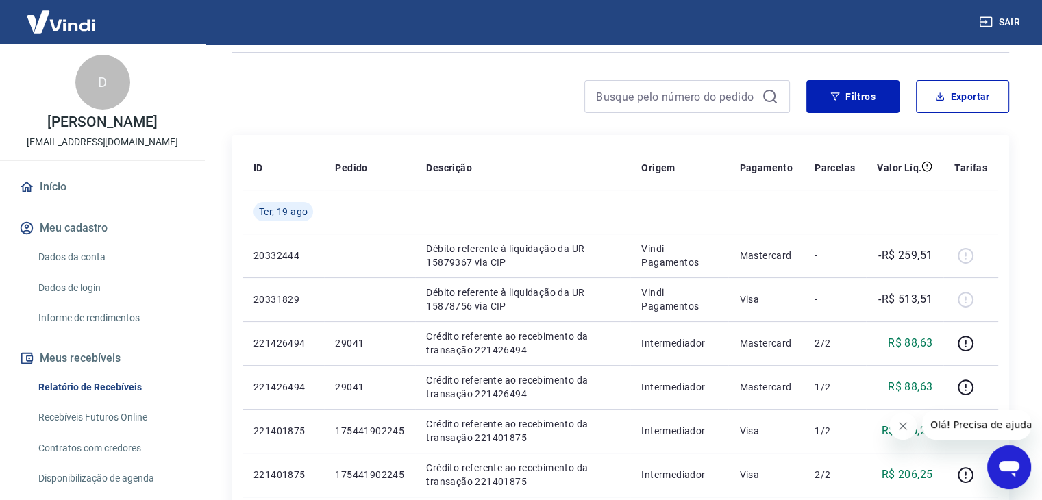
click at [504, 84] on div at bounding box center [511, 96] width 559 height 33
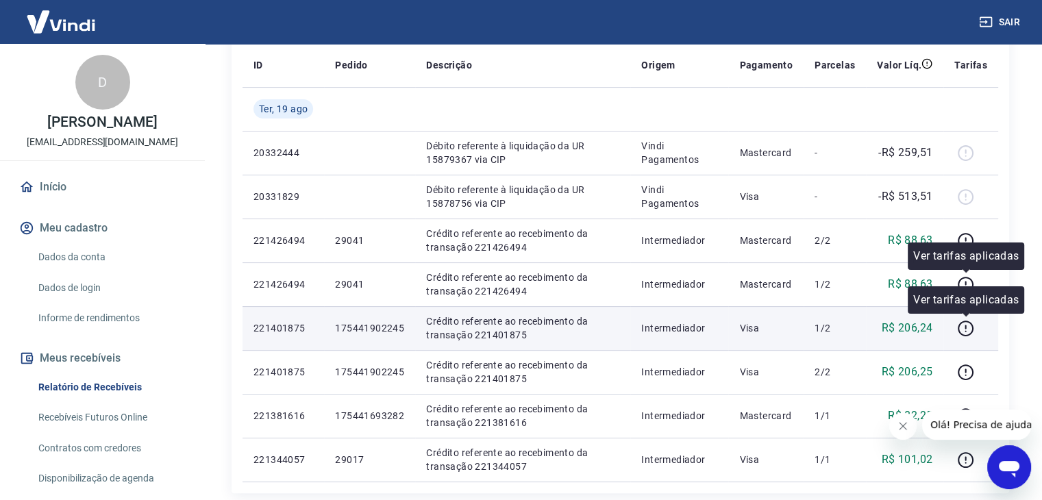
scroll to position [295, 0]
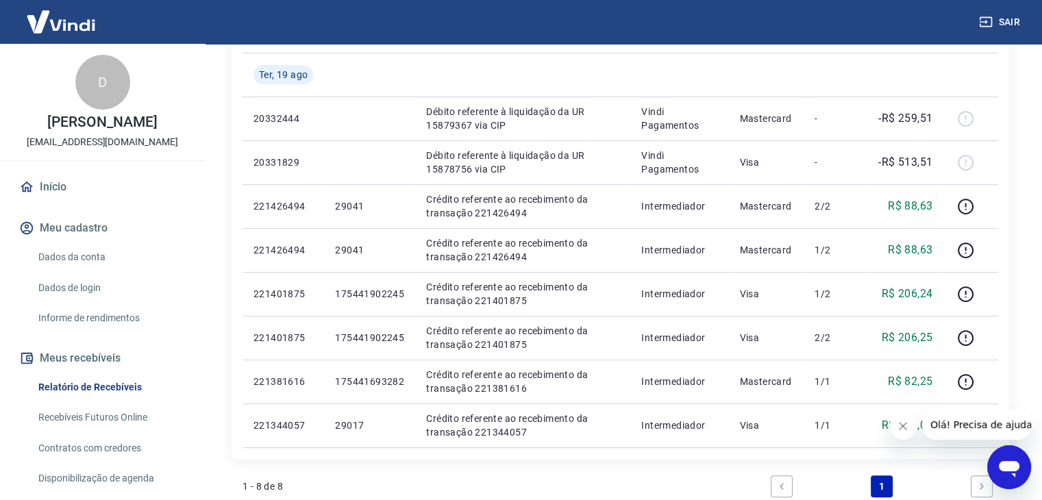
click at [907, 422] on icon "Fechar mensagem da empresa" at bounding box center [903, 426] width 11 height 11
